Goal: Find contact information: Find contact information

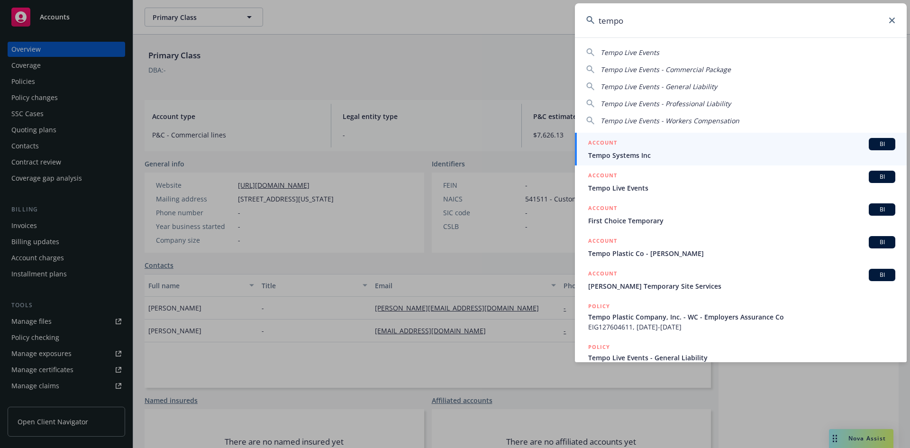
type input "tempo"
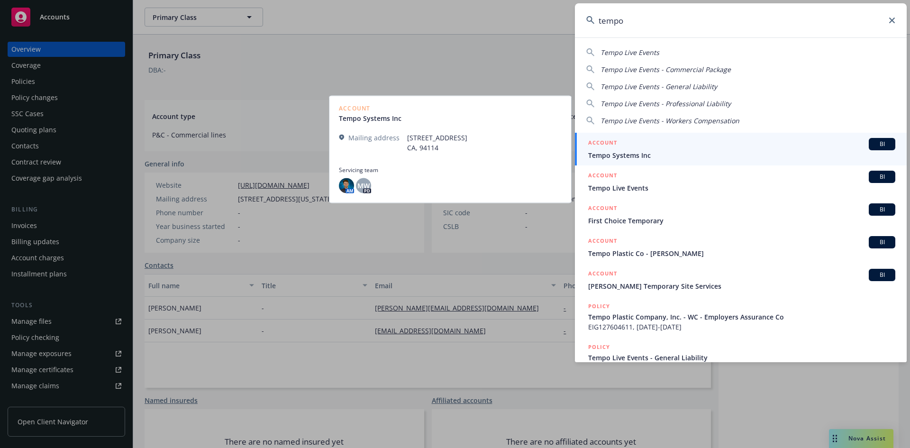
click at [660, 150] on span "Tempo Systems Inc" at bounding box center [741, 155] width 307 height 10
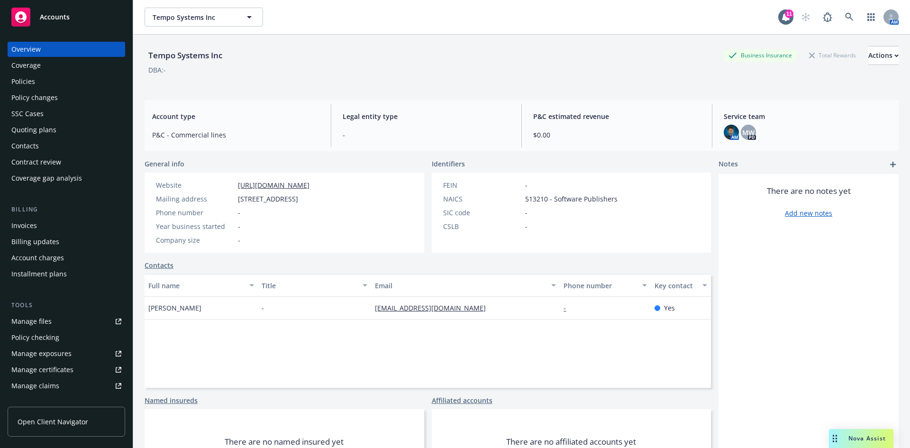
click at [278, 186] on link "[URL][DOMAIN_NAME]" at bounding box center [274, 185] width 72 height 9
